Goal: Information Seeking & Learning: Learn about a topic

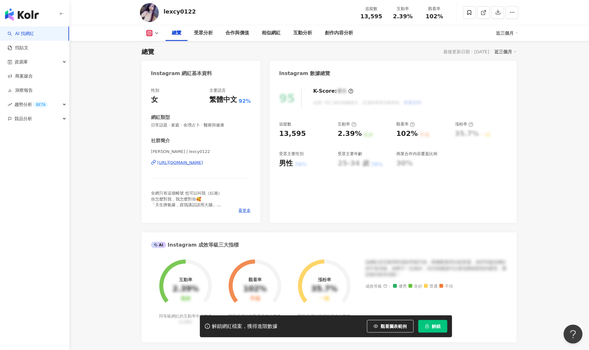
click at [150, 14] on img at bounding box center [149, 12] width 19 height 19
click at [174, 13] on div "lexcy0122" at bounding box center [180, 12] width 32 height 8
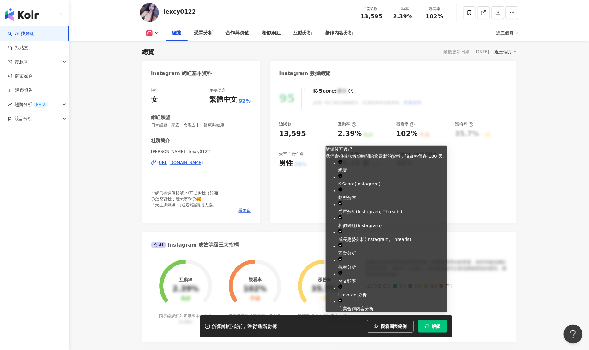
click at [426, 327] on icon "lock" at bounding box center [427, 326] width 4 height 4
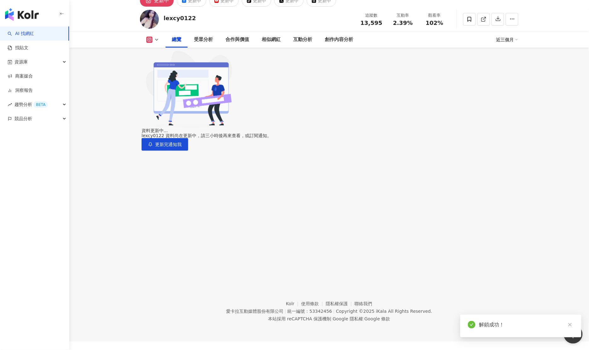
scroll to position [29, 0]
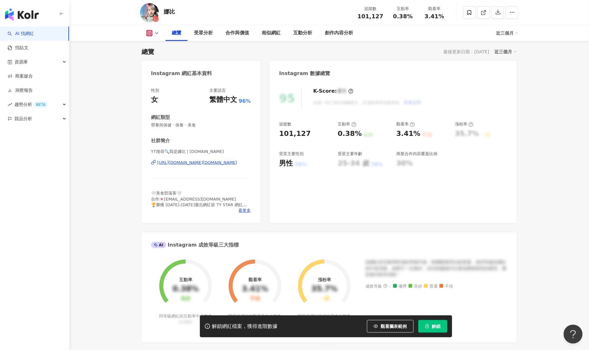
click at [435, 333] on div "解鎖網紅檔案，獲得進階數據 觀看圖表範例 解鎖" at bounding box center [326, 326] width 252 height 22
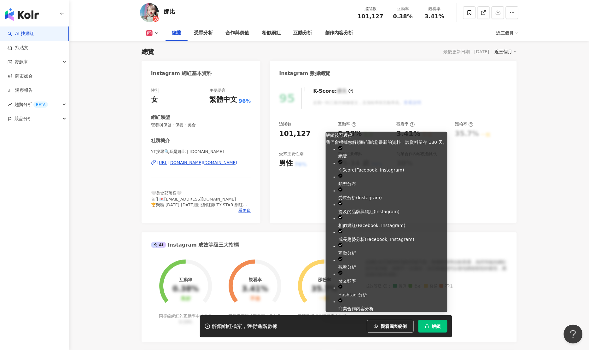
click at [437, 329] on span "解鎖" at bounding box center [436, 326] width 9 height 5
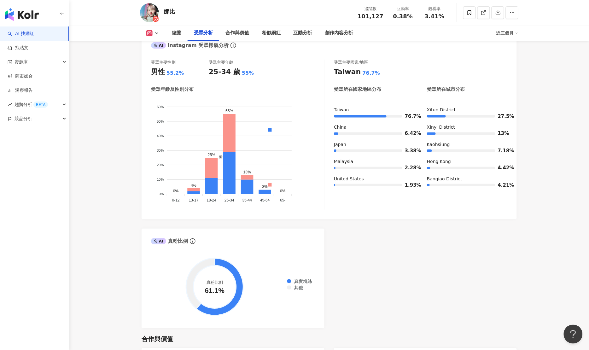
scroll to position [553, 0]
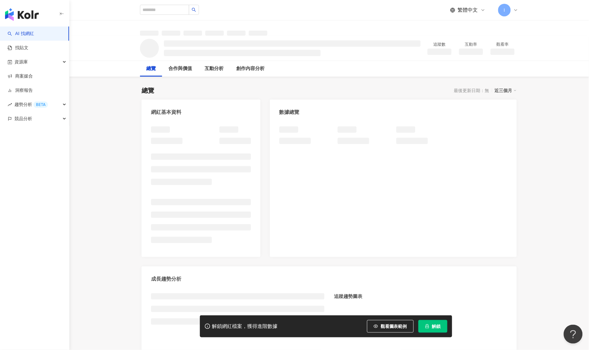
click at [441, 325] on span "解鎖" at bounding box center [436, 326] width 9 height 5
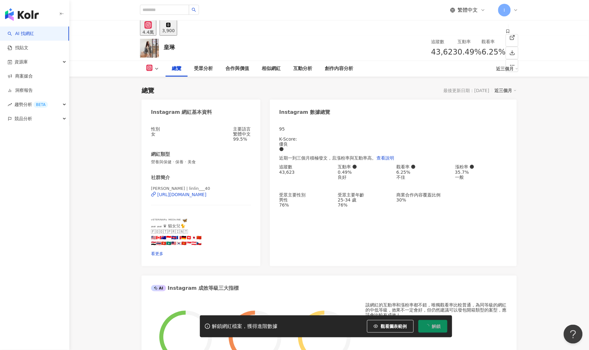
scroll to position [39, 0]
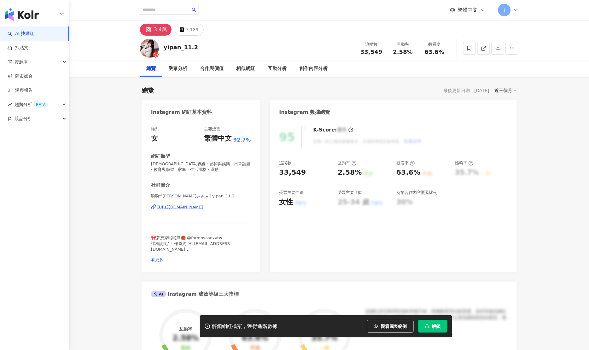
click at [437, 327] on span "解鎖" at bounding box center [436, 326] width 9 height 5
click at [444, 323] on button "解鎖" at bounding box center [433, 326] width 29 height 13
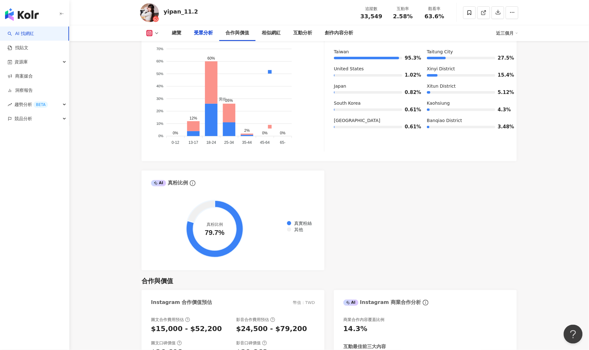
scroll to position [633, 0]
